Goal: Transaction & Acquisition: Download file/media

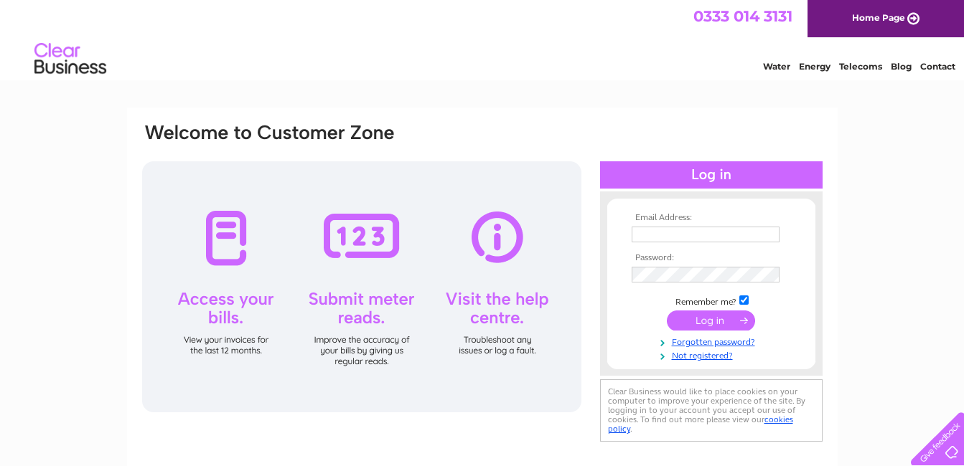
type input "f.robertson@live.co.uk"
click at [708, 323] on input "submit" at bounding box center [711, 321] width 88 height 20
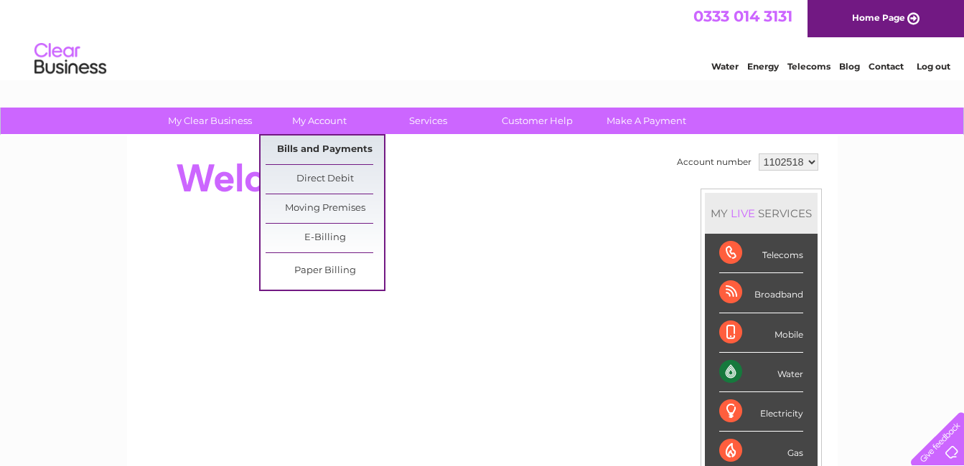
click at [329, 147] on link "Bills and Payments" at bounding box center [325, 150] width 118 height 29
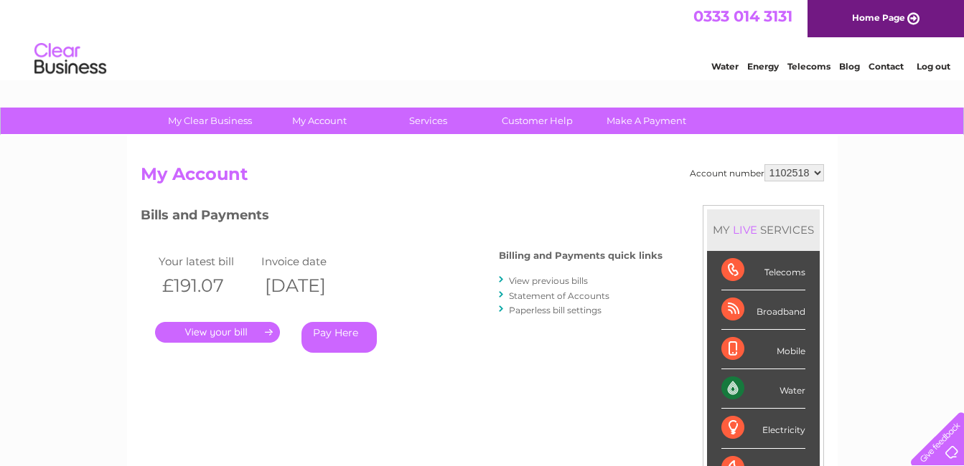
click at [529, 283] on link "View previous bills" at bounding box center [548, 281] width 79 height 11
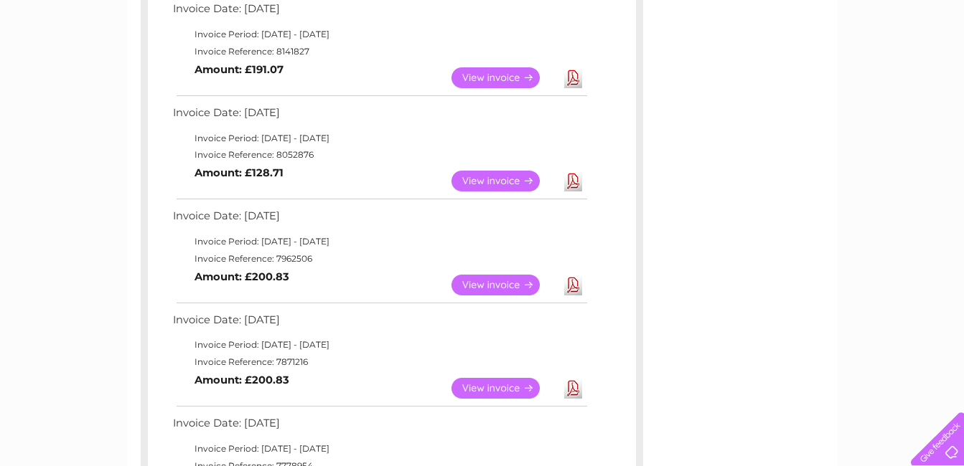
scroll to position [281, 0]
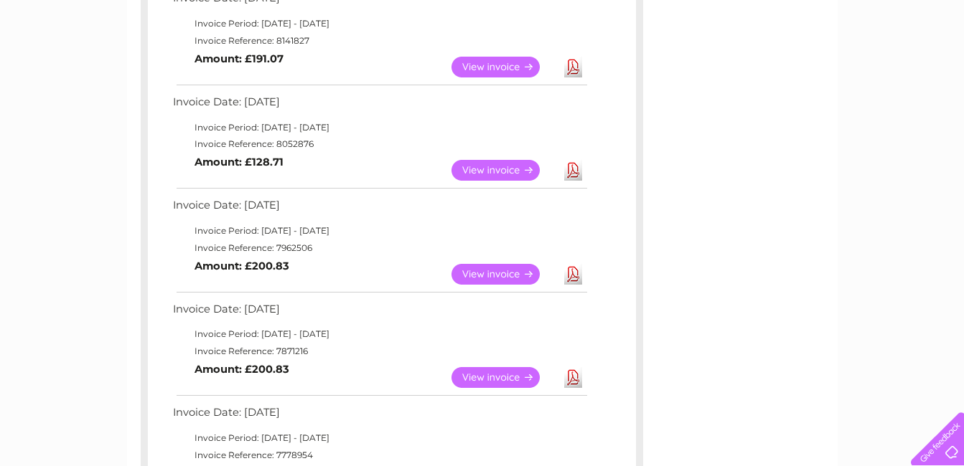
click at [578, 278] on link "Download" at bounding box center [573, 274] width 18 height 21
click at [570, 380] on link "Download" at bounding box center [573, 377] width 18 height 21
click at [573, 164] on link "Download" at bounding box center [573, 170] width 18 height 21
